Goal: Task Accomplishment & Management: Manage account settings

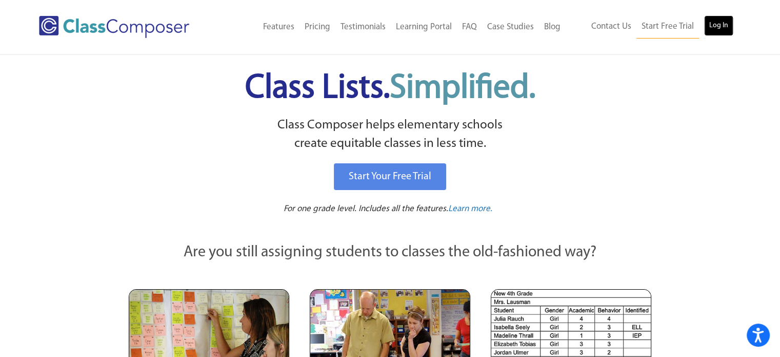
click at [714, 19] on link "Log In" at bounding box center [718, 25] width 29 height 21
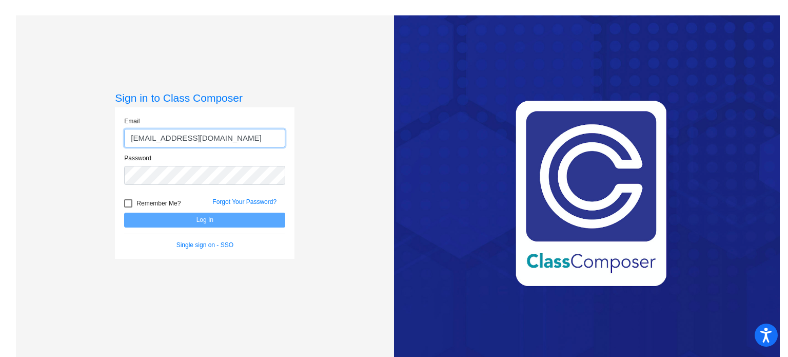
type input "[EMAIL_ADDRESS][DOMAIN_NAME]"
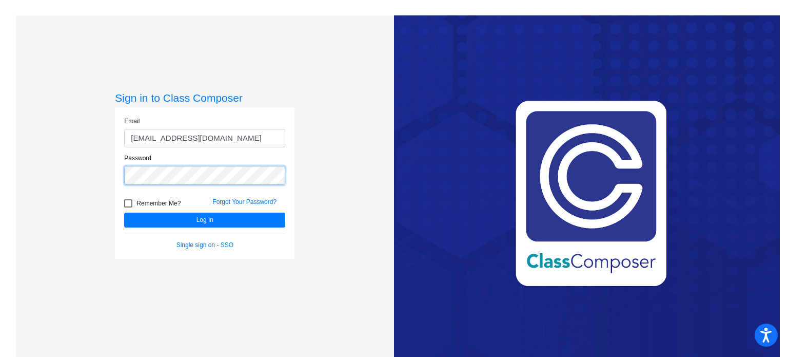
click at [124, 212] on button "Log In" at bounding box center [204, 219] width 161 height 15
